Goal: Task Accomplishment & Management: Use online tool/utility

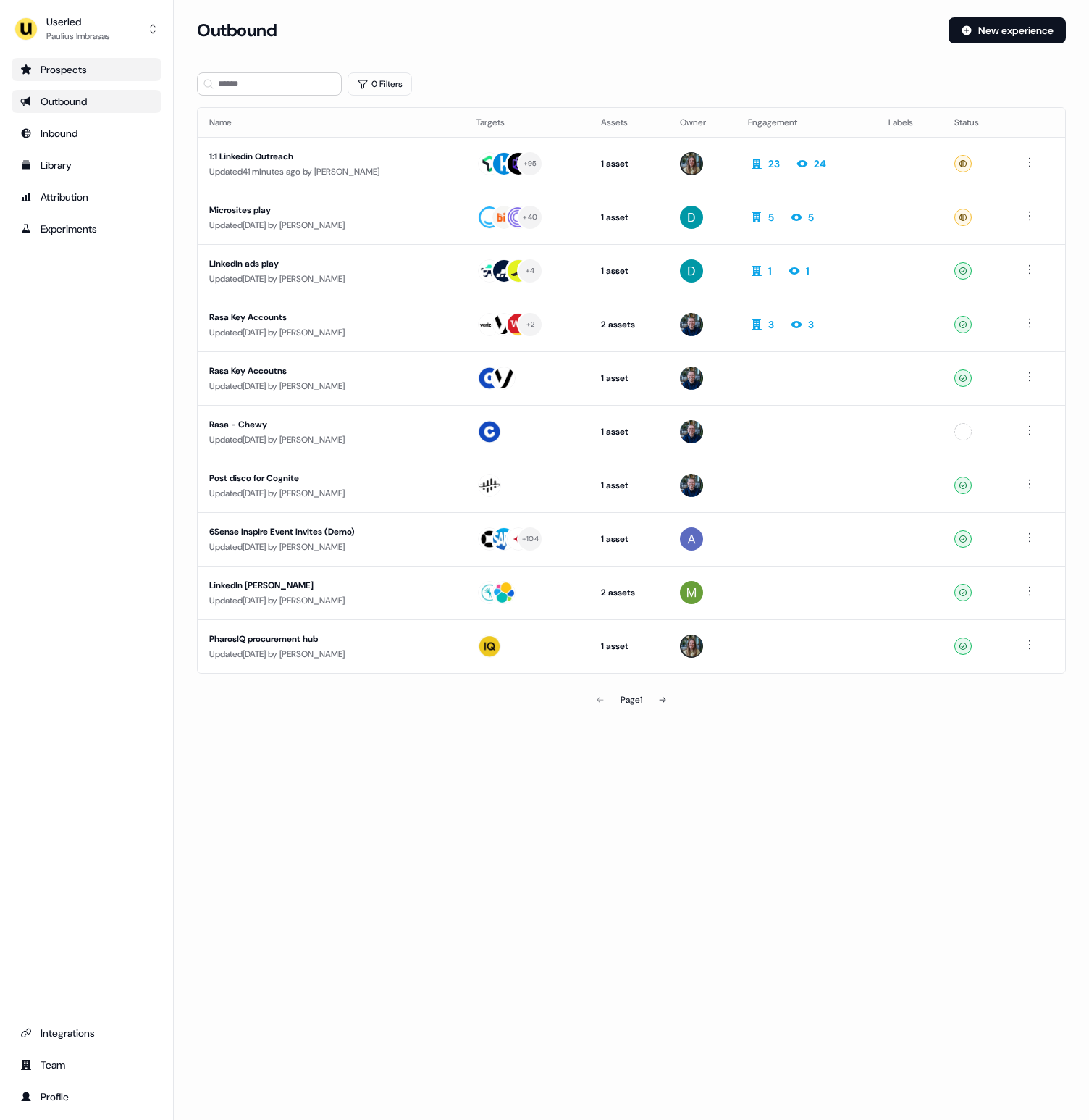
click at [69, 76] on div "Prospects" at bounding box center [86, 69] width 132 height 14
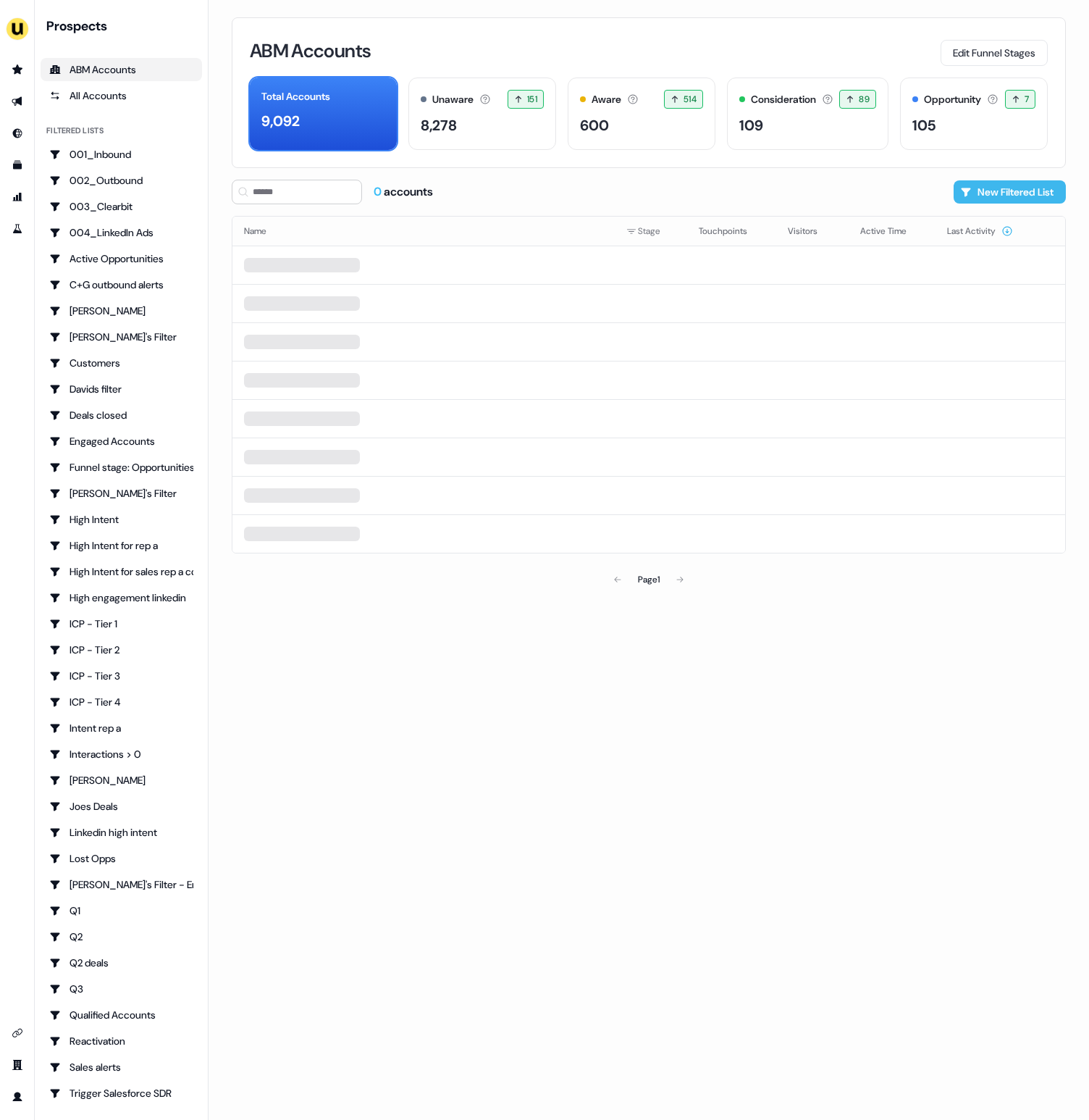
click at [1019, 194] on button "New Filtered List" at bounding box center [1010, 193] width 112 height 23
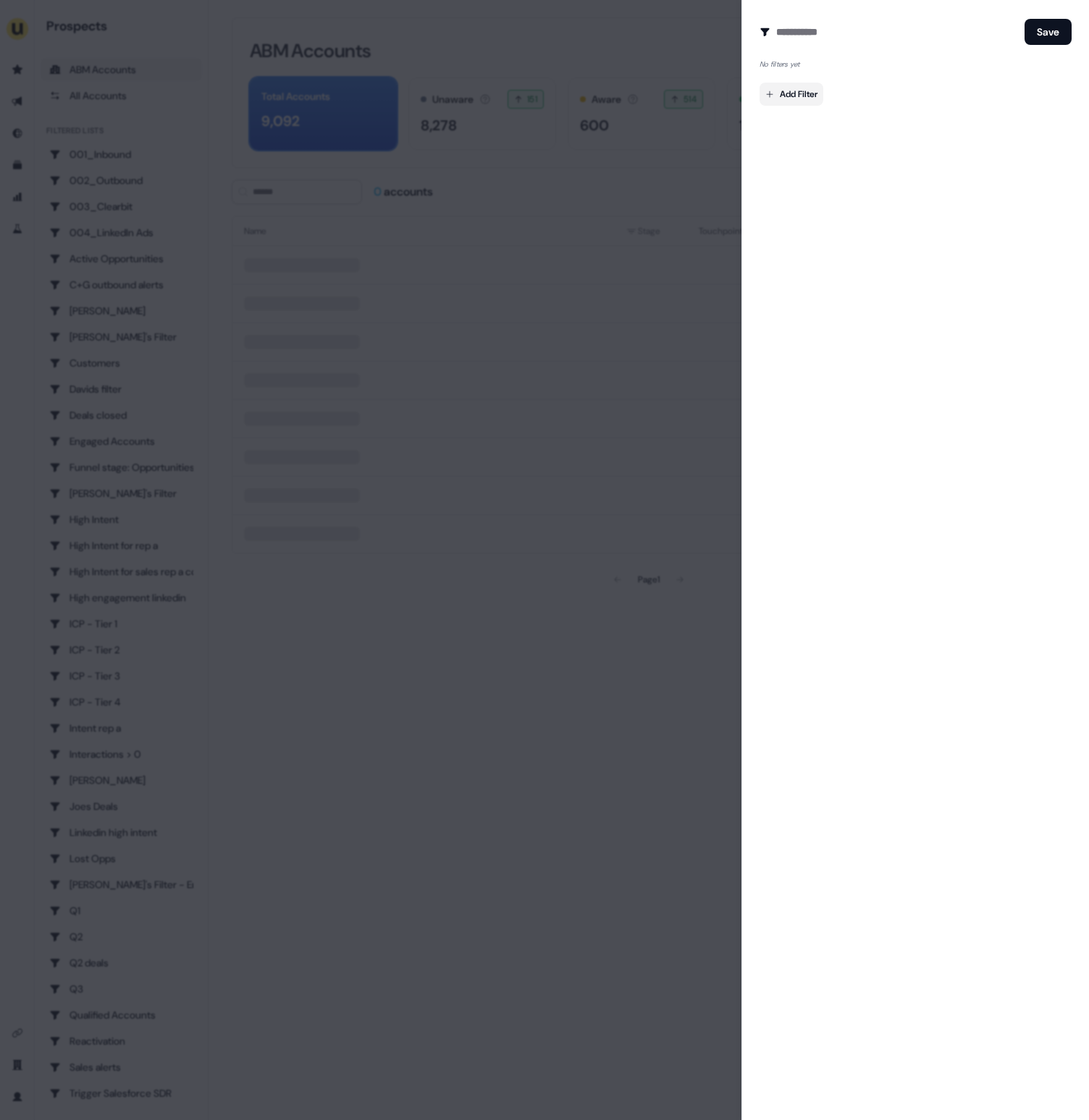
click at [798, 99] on body "For the best experience switch devices to a bigger screen. Go to [DOMAIN_NAME] …" at bounding box center [544, 560] width 1089 height 1120
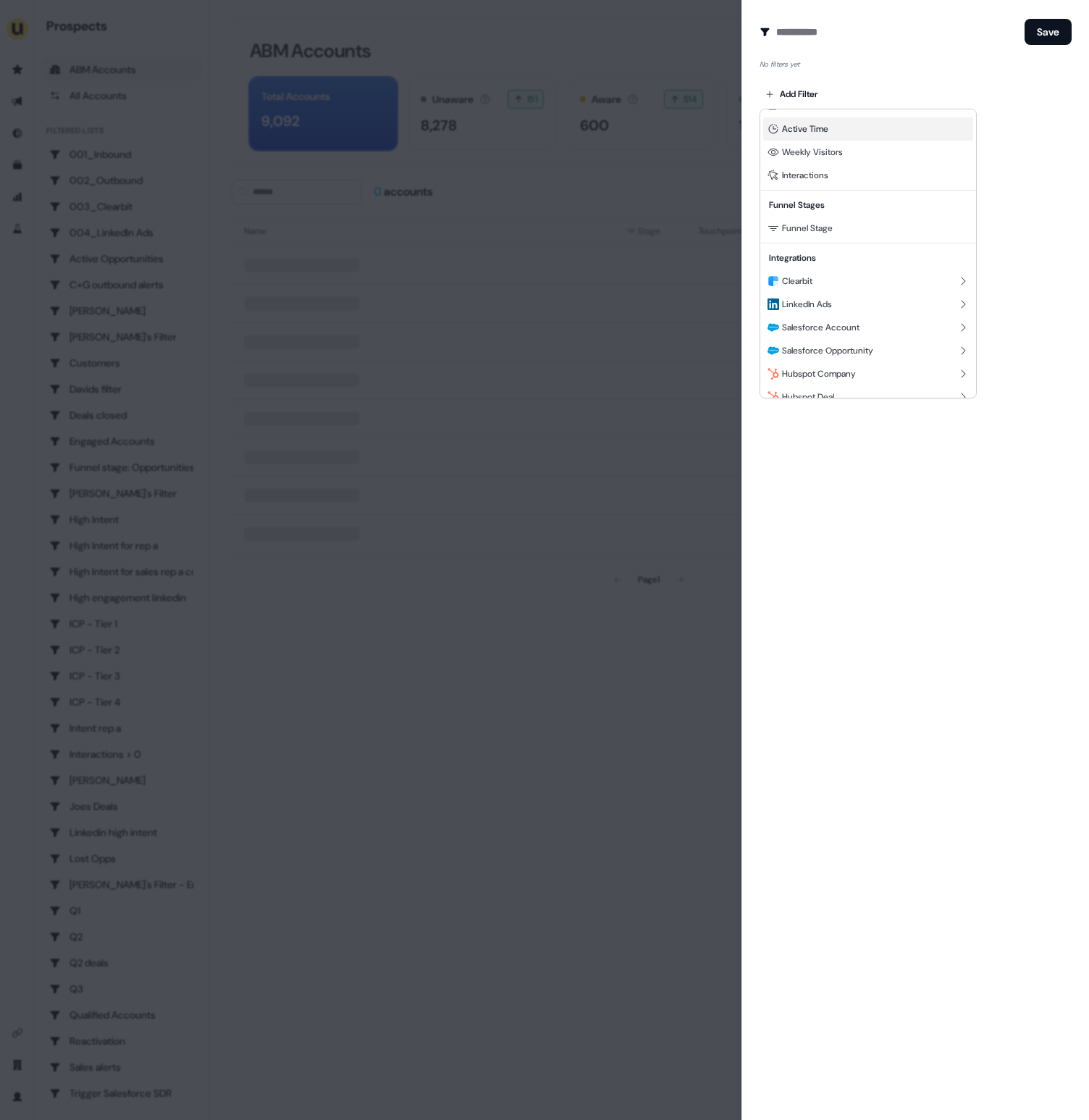
scroll to position [177, 0]
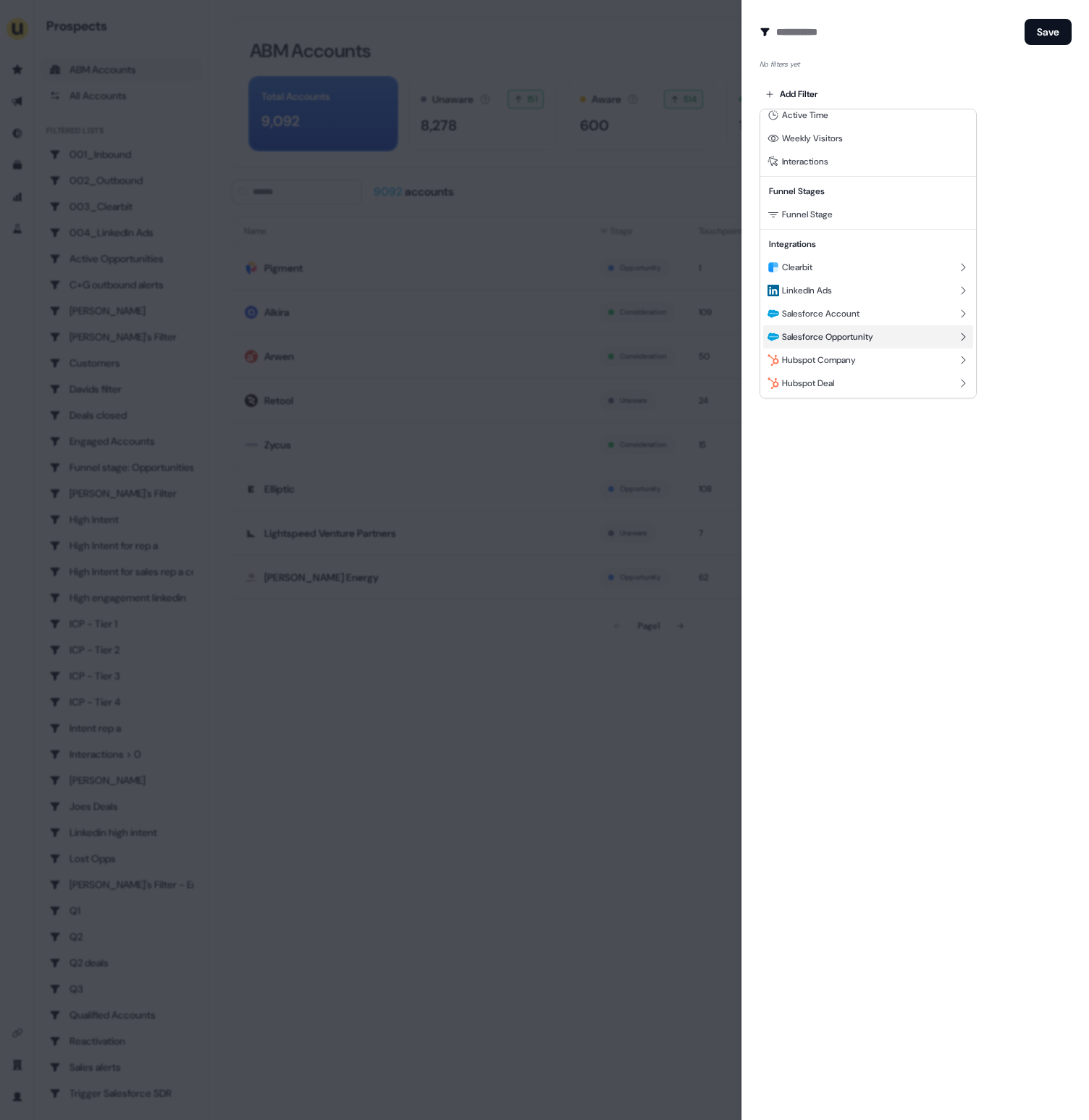
click at [872, 340] on span "Salesforce Opportunity" at bounding box center [827, 336] width 91 height 12
click at [787, 130] on icon "Back" at bounding box center [782, 130] width 10 height 10
click at [850, 266] on div "Clearbit" at bounding box center [869, 267] width 210 height 23
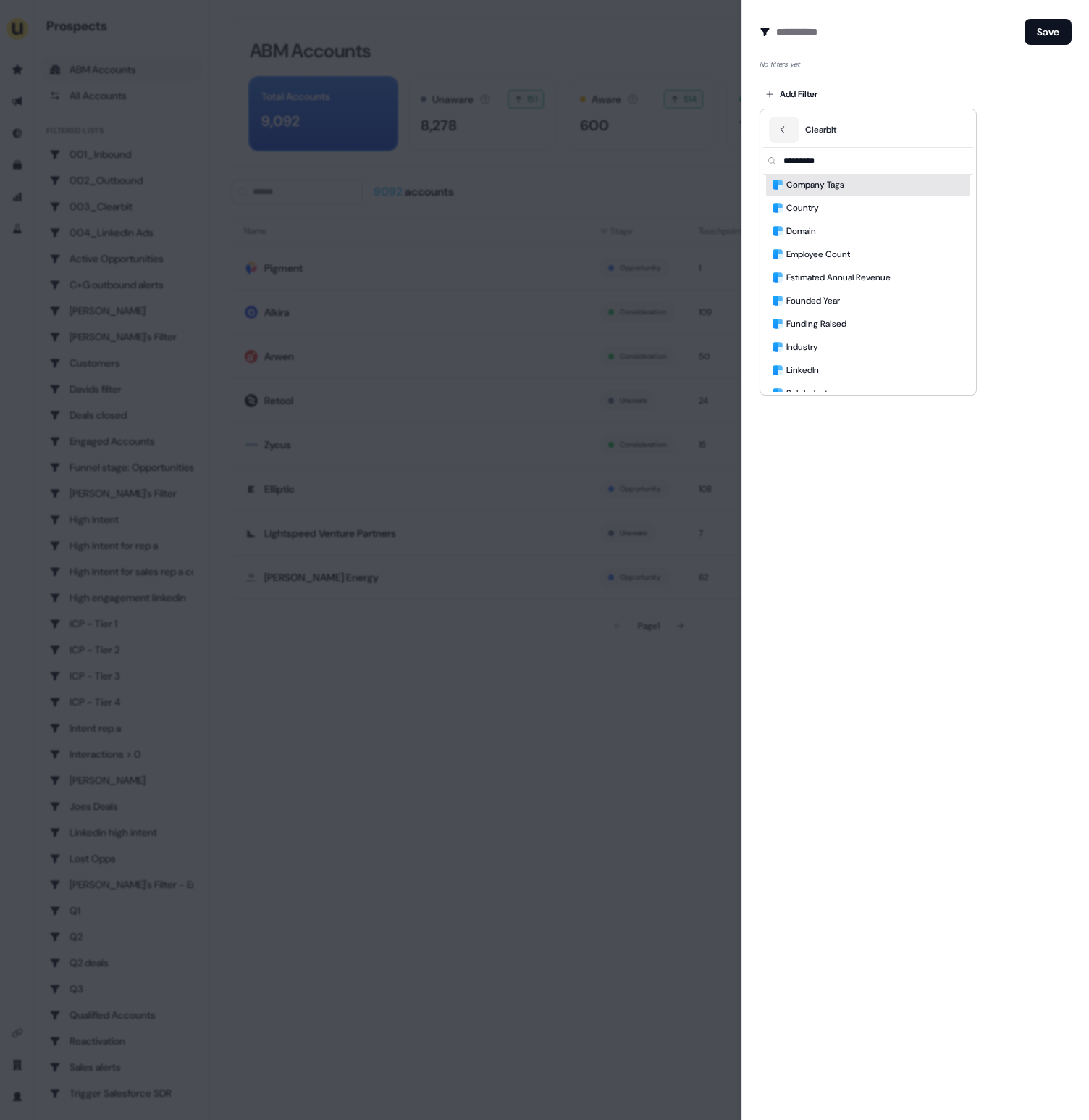
scroll to position [0, 0]
click at [782, 122] on button "Back" at bounding box center [784, 130] width 31 height 26
